Goal: Information Seeking & Learning: Check status

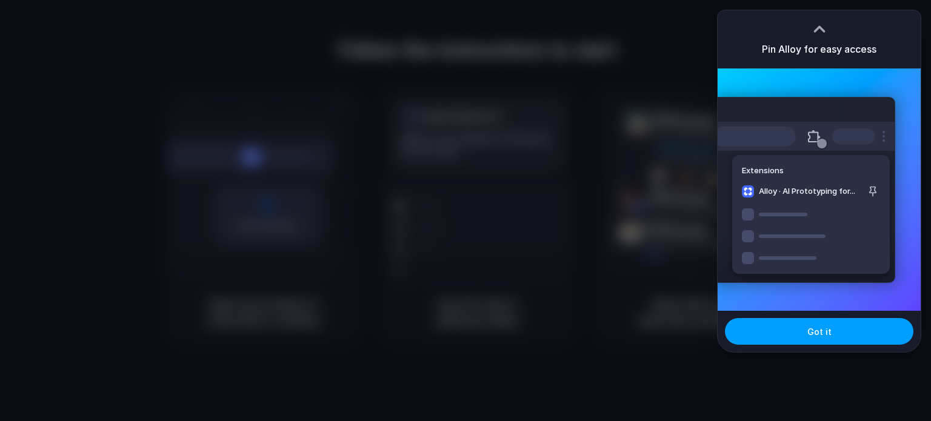
click at [807, 339] on button "Got it" at bounding box center [819, 331] width 188 height 27
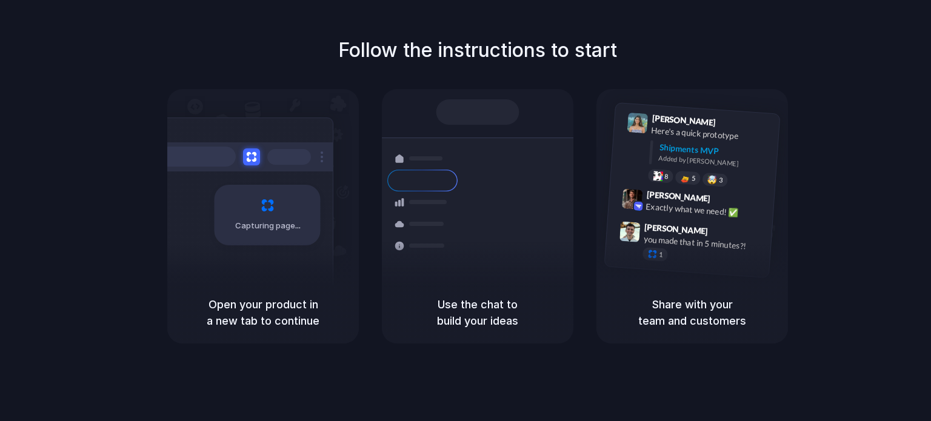
click at [462, 276] on div "Container from [GEOGRAPHIC_DATA] 40ft • ETA [DATE] • In transit Express deliver…" at bounding box center [522, 223] width 128 height 170
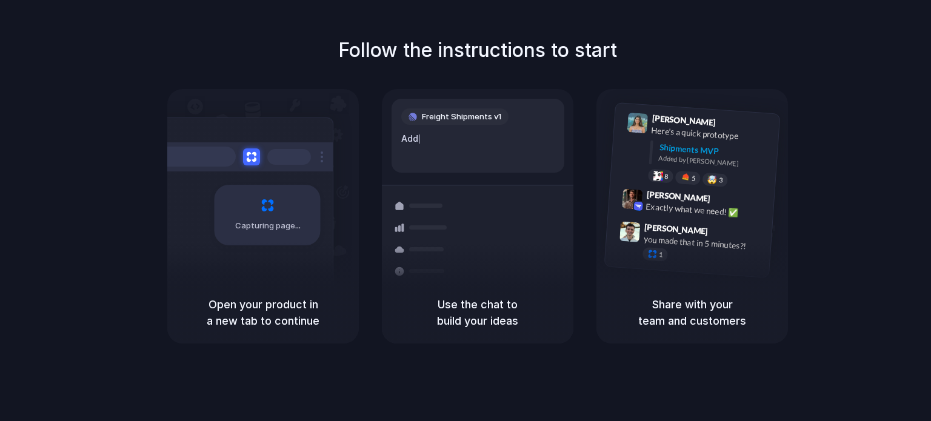
click at [884, 36] on div "Follow the instructions to start Capturing page Open your product in a new tab …" at bounding box center [477, 190] width 931 height 308
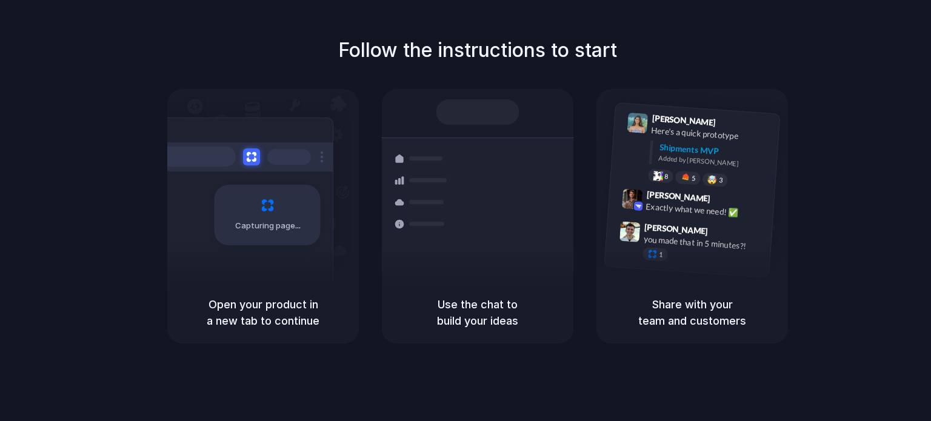
click at [465, 211] on div at bounding box center [465, 211] width 0 height 0
